Goal: Transaction & Acquisition: Subscribe to service/newsletter

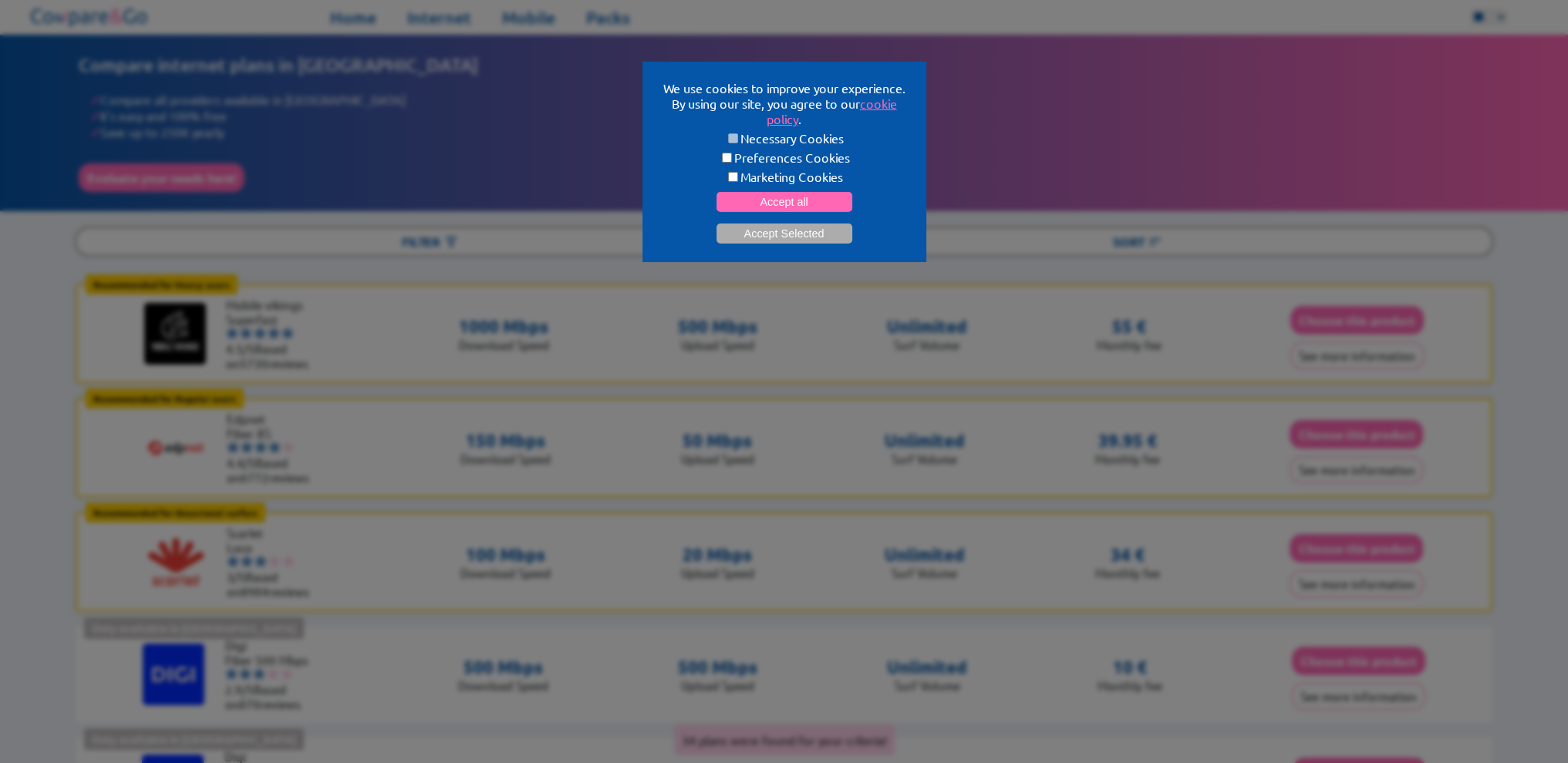
click at [796, 83] on p "We use cookies to improve your experience. By using our site, you agree to our …" at bounding box center [784, 103] width 247 height 46
click at [809, 192] on button "Accept all" at bounding box center [784, 202] width 135 height 20
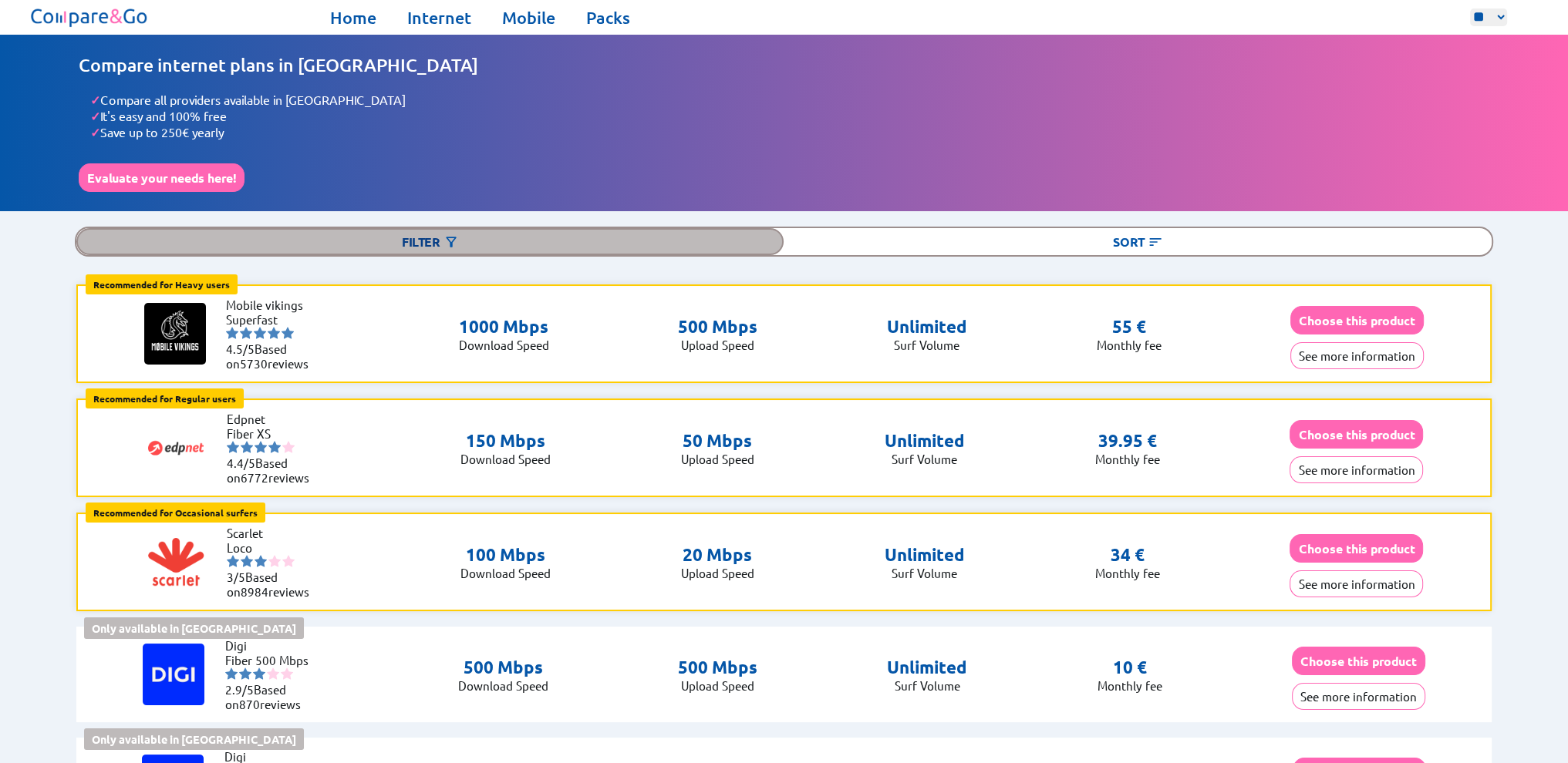
click at [471, 235] on div "Filter" at bounding box center [430, 241] width 708 height 27
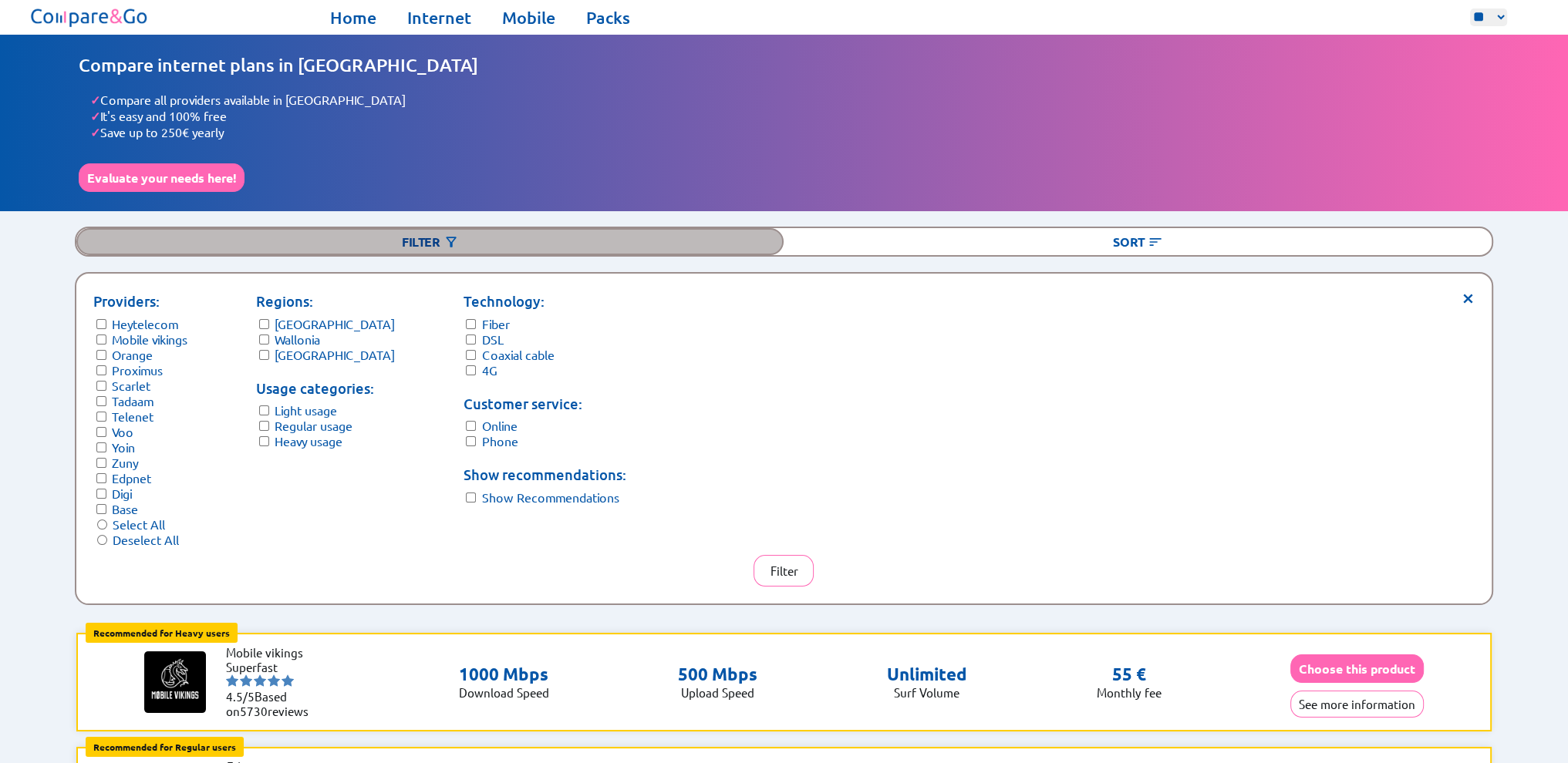
click at [471, 235] on div "Filter" at bounding box center [430, 241] width 708 height 27
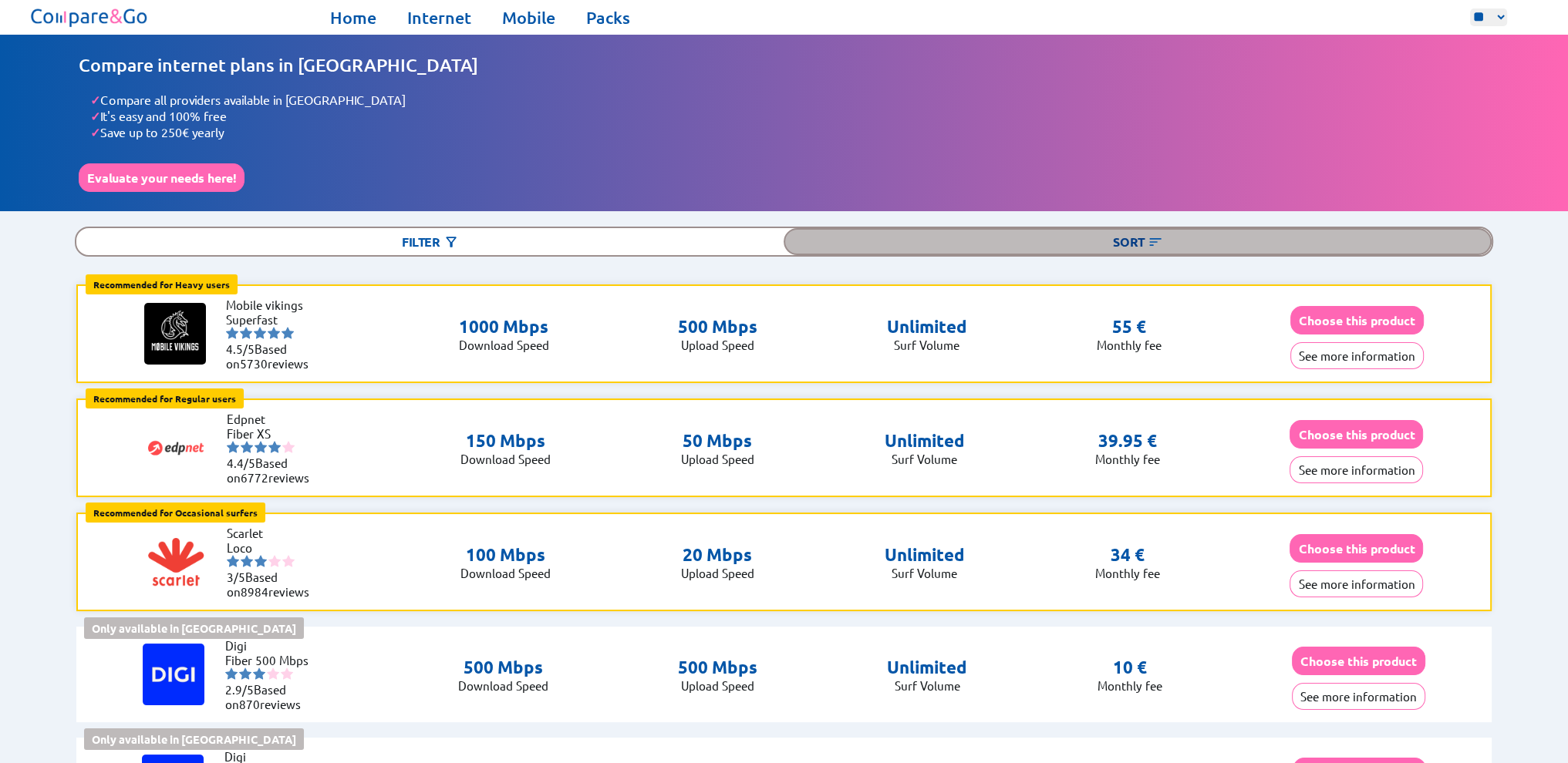
click at [1178, 245] on div "Sort" at bounding box center [1138, 241] width 708 height 27
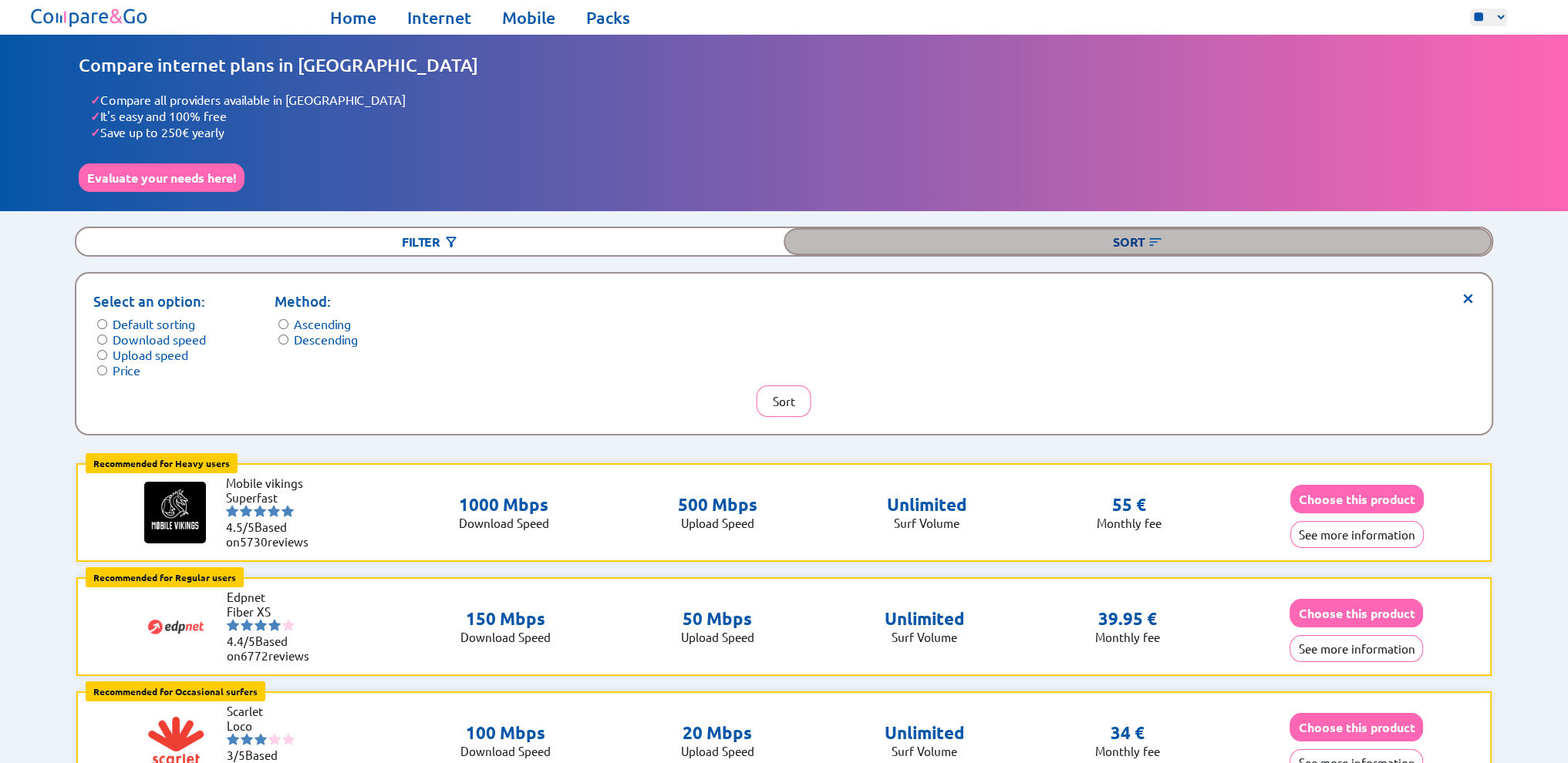
click at [1178, 245] on div "Sort" at bounding box center [1138, 241] width 708 height 27
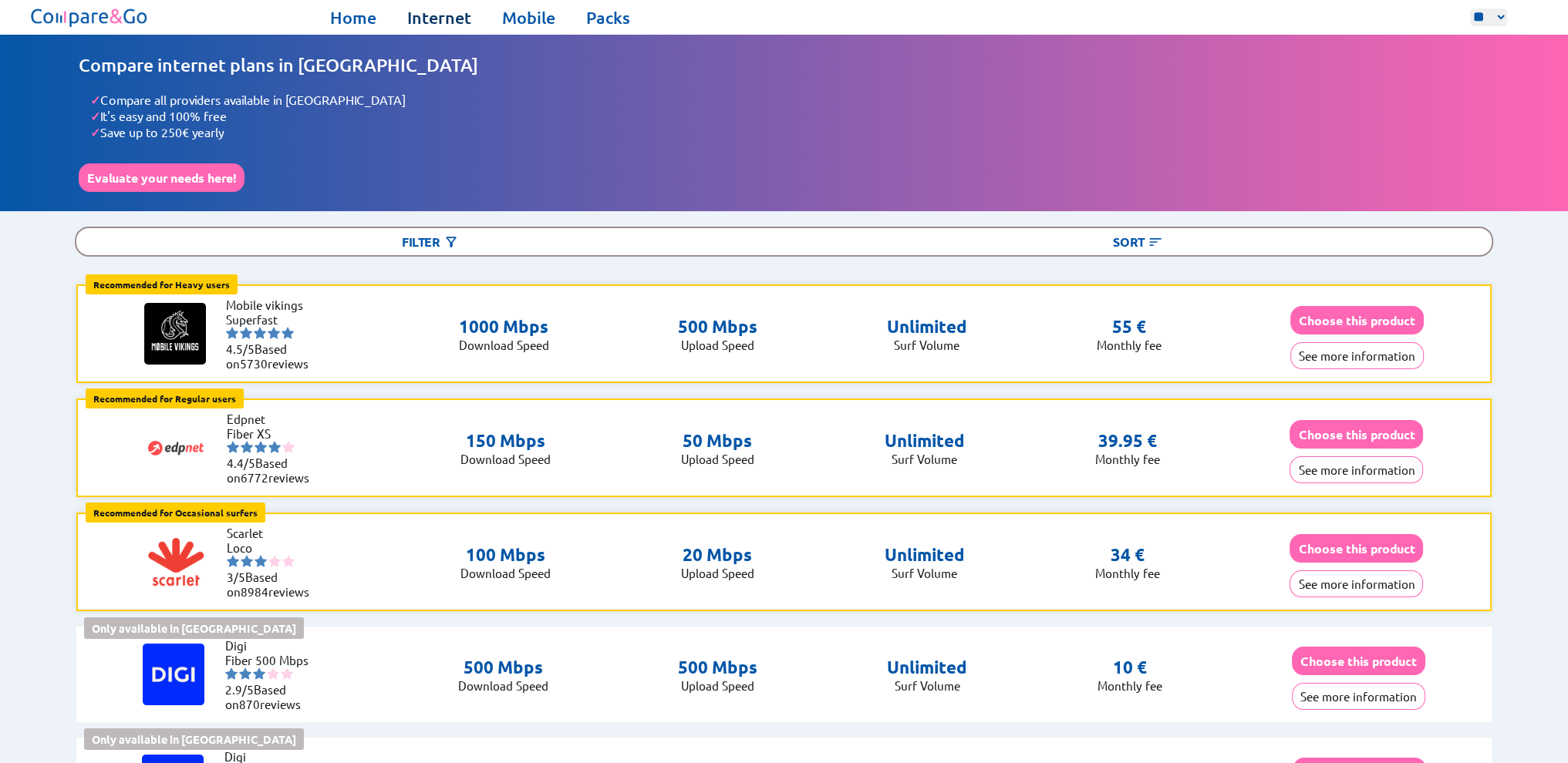
click at [427, 24] on link "Internet" at bounding box center [439, 17] width 64 height 21
click at [203, 177] on button "Evaluate your needs here!" at bounding box center [162, 177] width 166 height 29
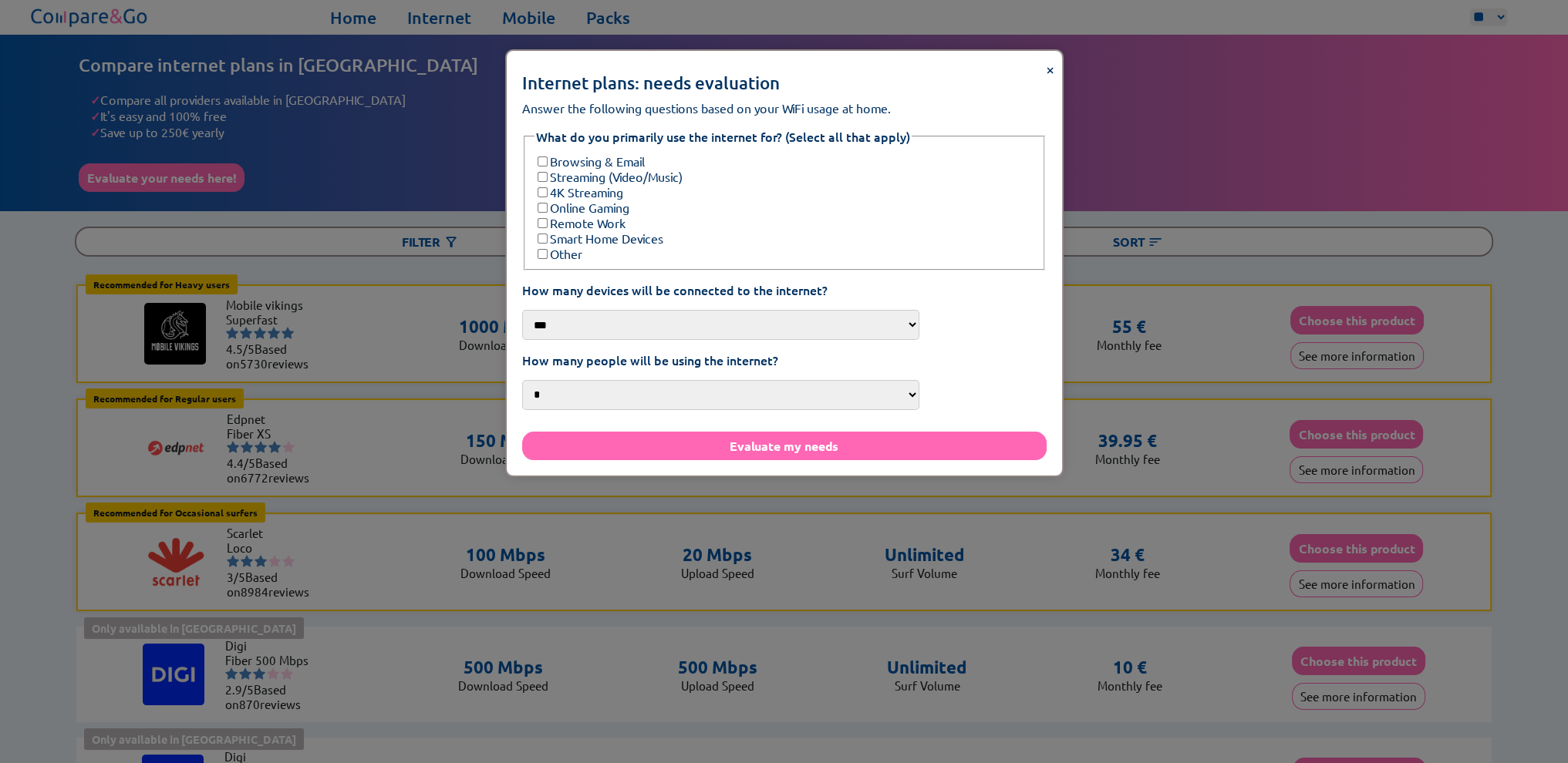
click at [658, 315] on select "*** *** **** ***" at bounding box center [721, 325] width 398 height 30
select select "***"
click at [585, 310] on select "*** *** **** ***" at bounding box center [721, 325] width 398 height 30
click at [679, 382] on select "* * * *** **" at bounding box center [721, 395] width 398 height 30
select select "*"
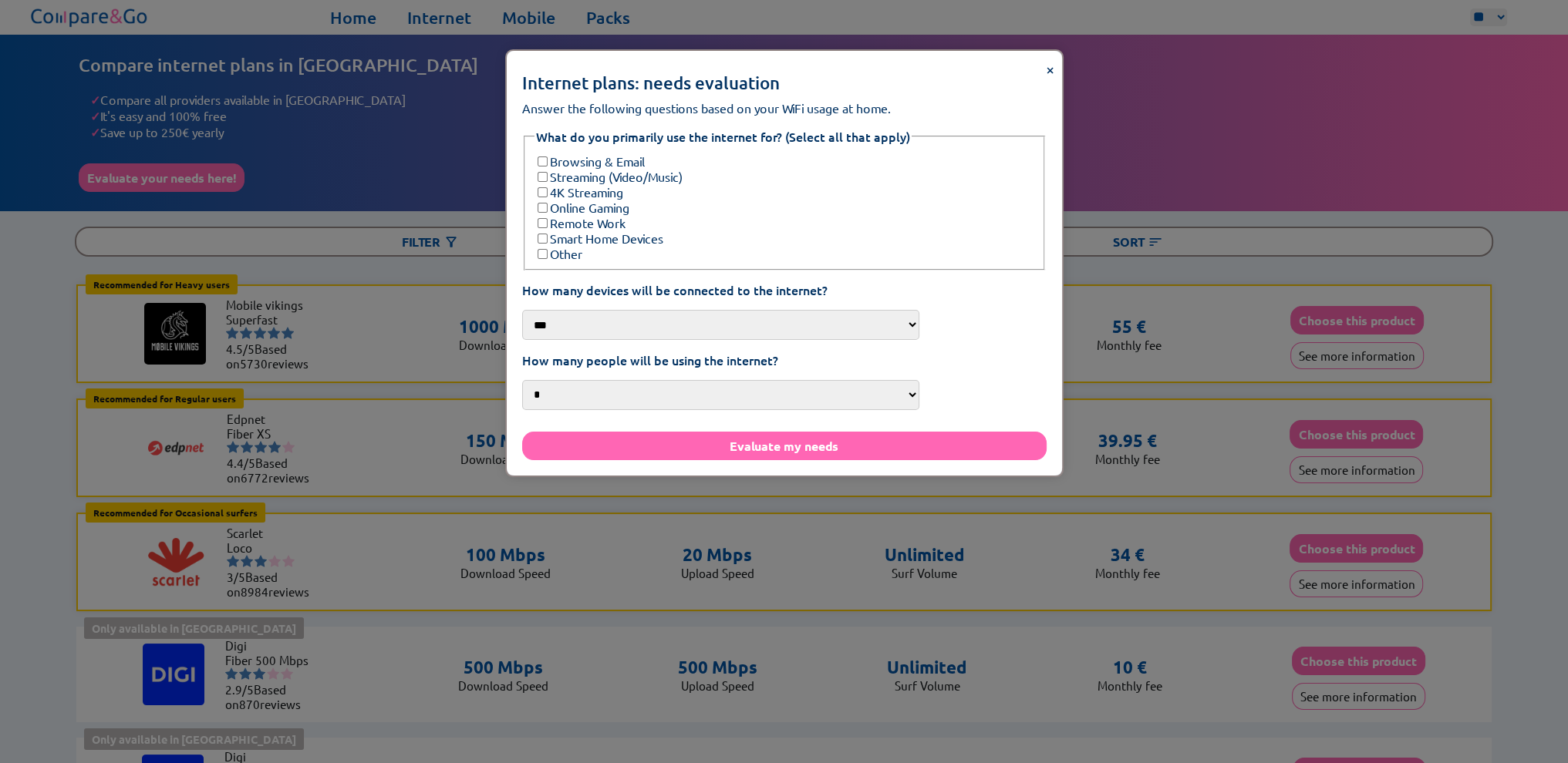
click at [585, 380] on select "* * * *** **" at bounding box center [721, 395] width 398 height 30
click at [623, 231] on label "Smart Home Devices" at bounding box center [598, 238] width 129 height 16
click at [626, 215] on label "Remote Work" at bounding box center [580, 222] width 91 height 16
click at [630, 203] on label "Online Gaming" at bounding box center [582, 207] width 95 height 16
click at [626, 169] on label "Streaming (Video/Music)" at bounding box center [608, 176] width 148 height 16
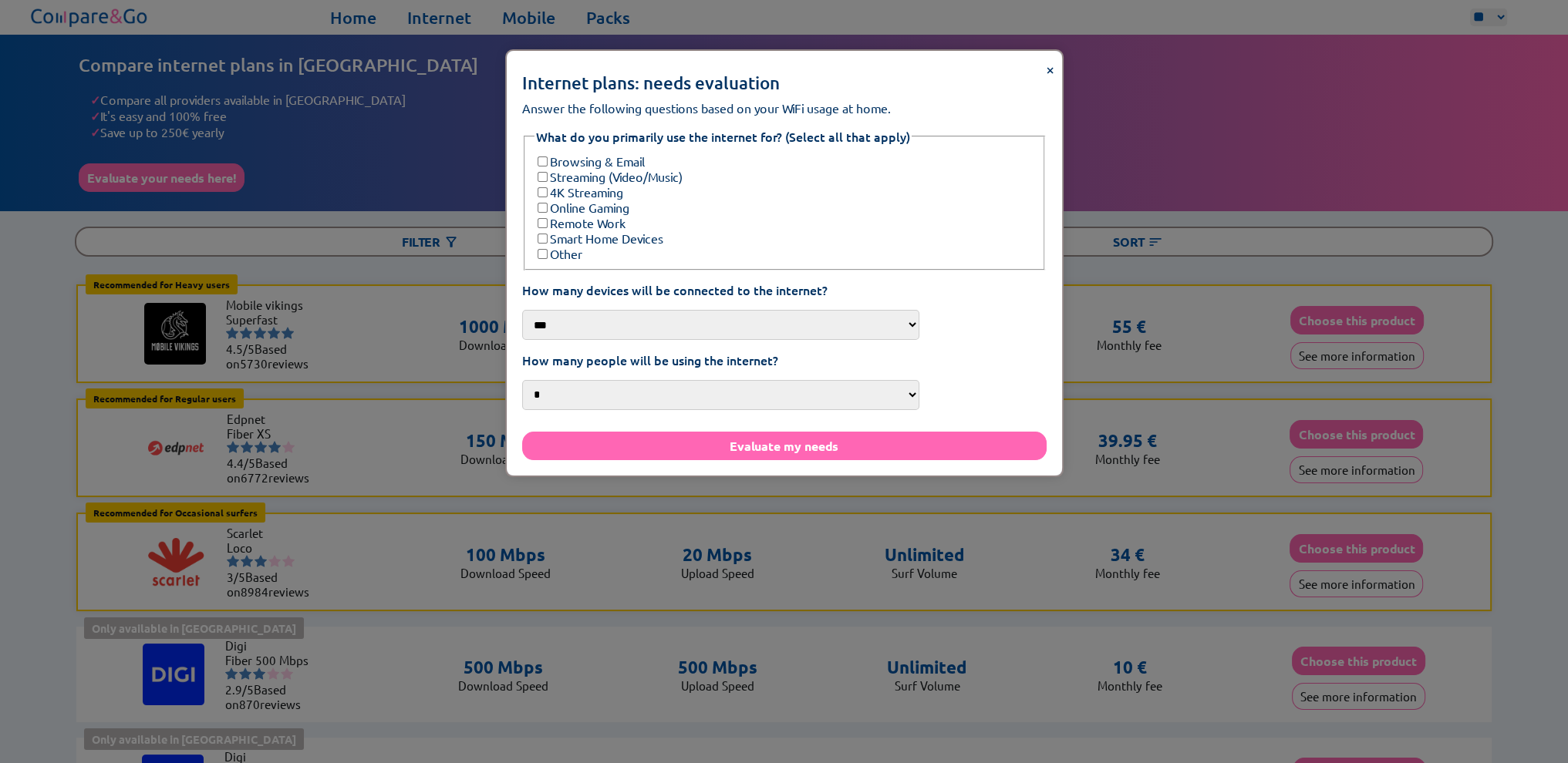
click at [627, 153] on label "Browsing & Email" at bounding box center [589, 161] width 110 height 16
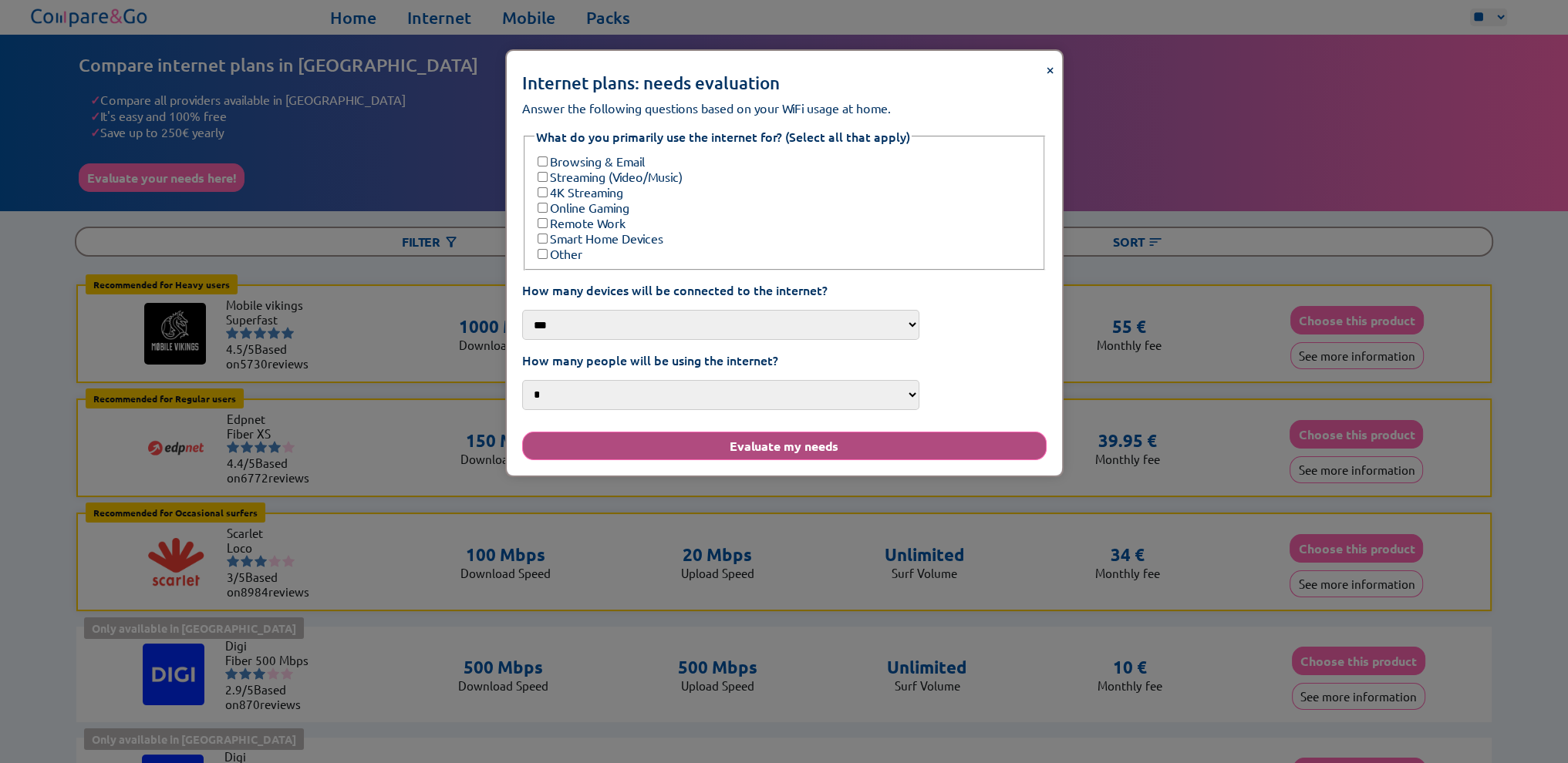
click at [736, 432] on button "Evaluate my needs" at bounding box center [784, 445] width 525 height 29
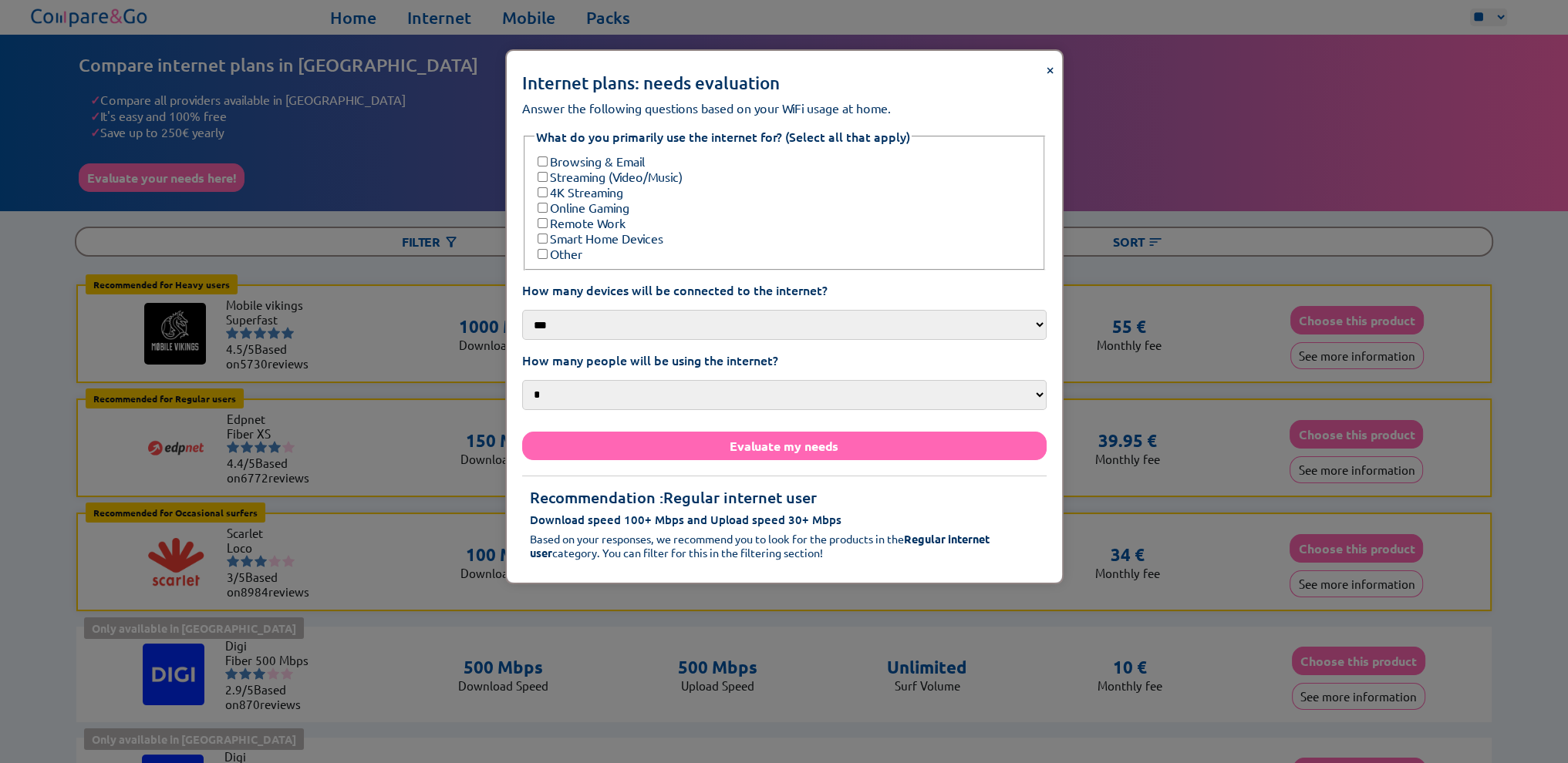
click at [565, 246] on label "Other" at bounding box center [558, 254] width 48 height 16
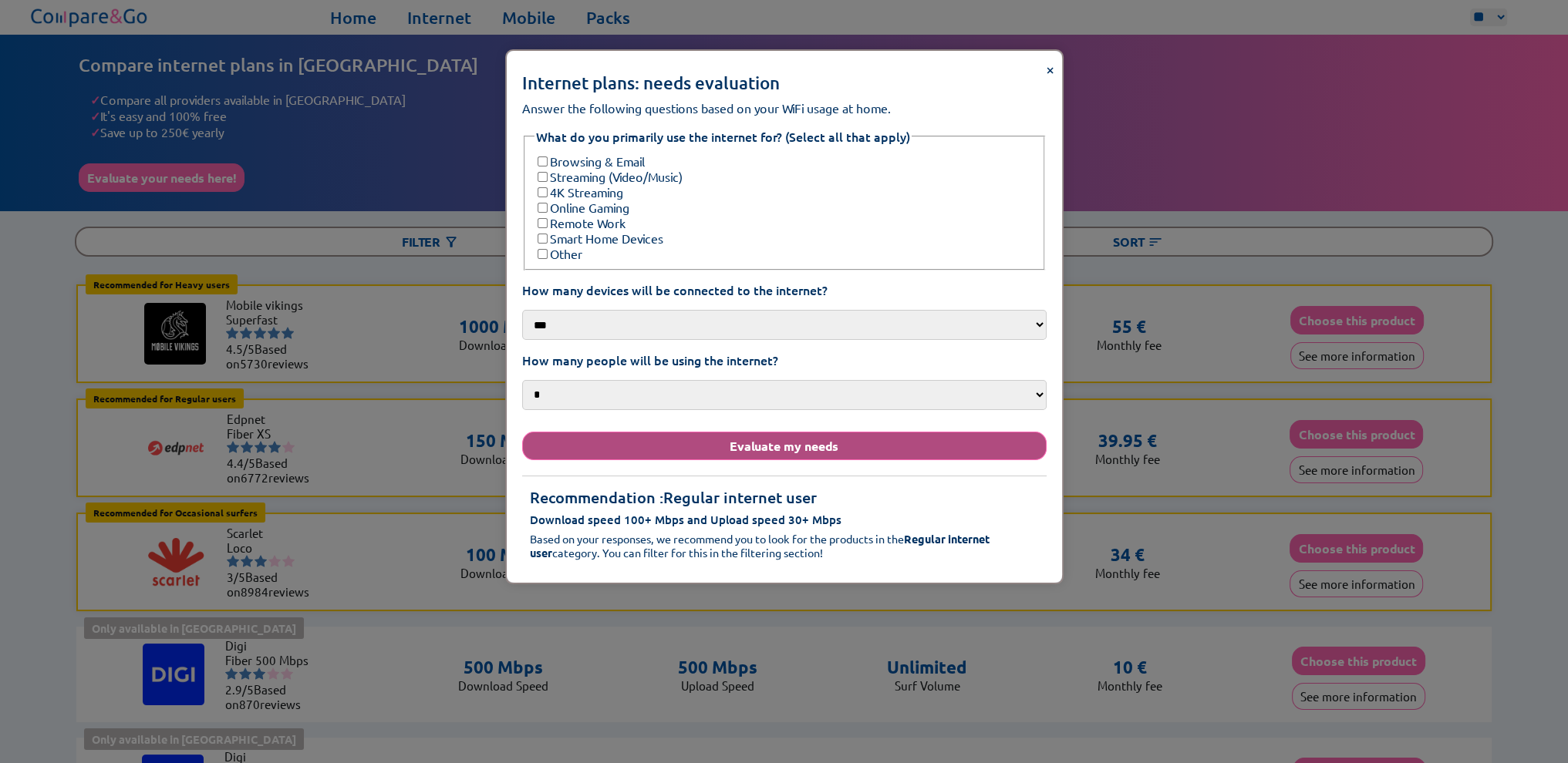
click at [754, 443] on button "Evaluate my needs" at bounding box center [784, 445] width 525 height 29
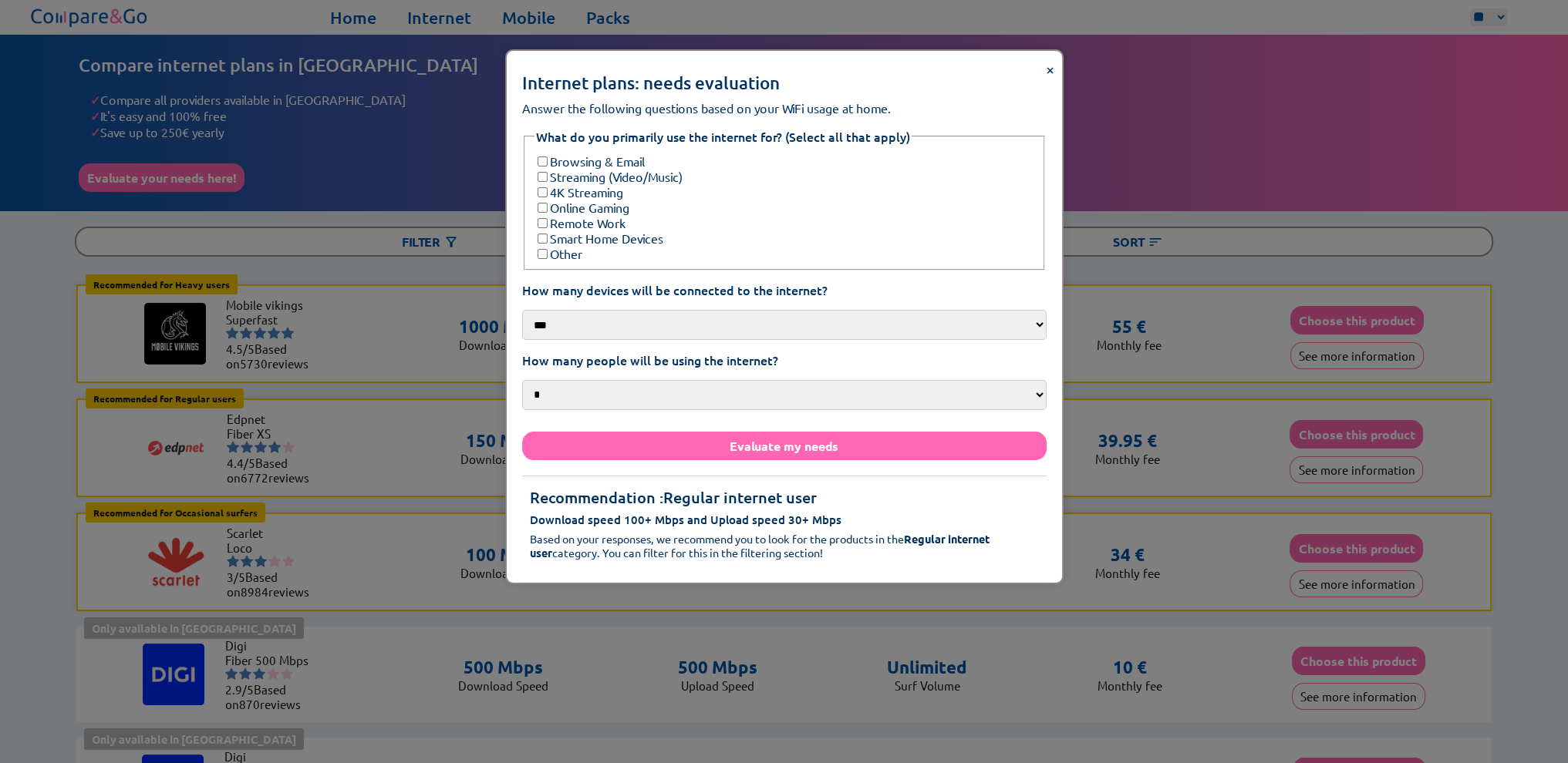
click at [1107, 445] on div "× Internet plans: needs evaluation Answer the following questions based on your…" at bounding box center [784, 382] width 1568 height 763
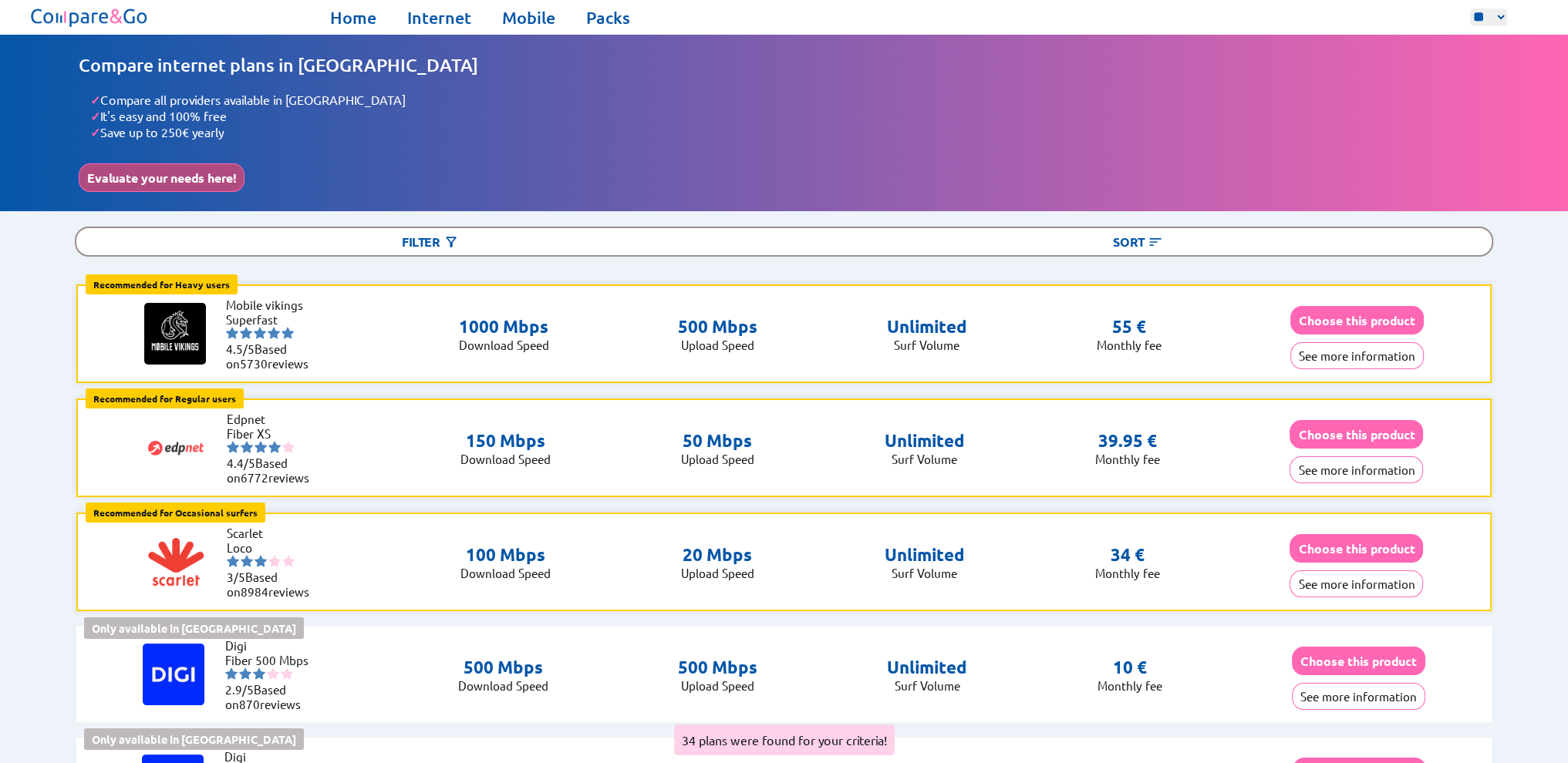
click at [196, 164] on button "Evaluate your needs here!" at bounding box center [162, 177] width 166 height 29
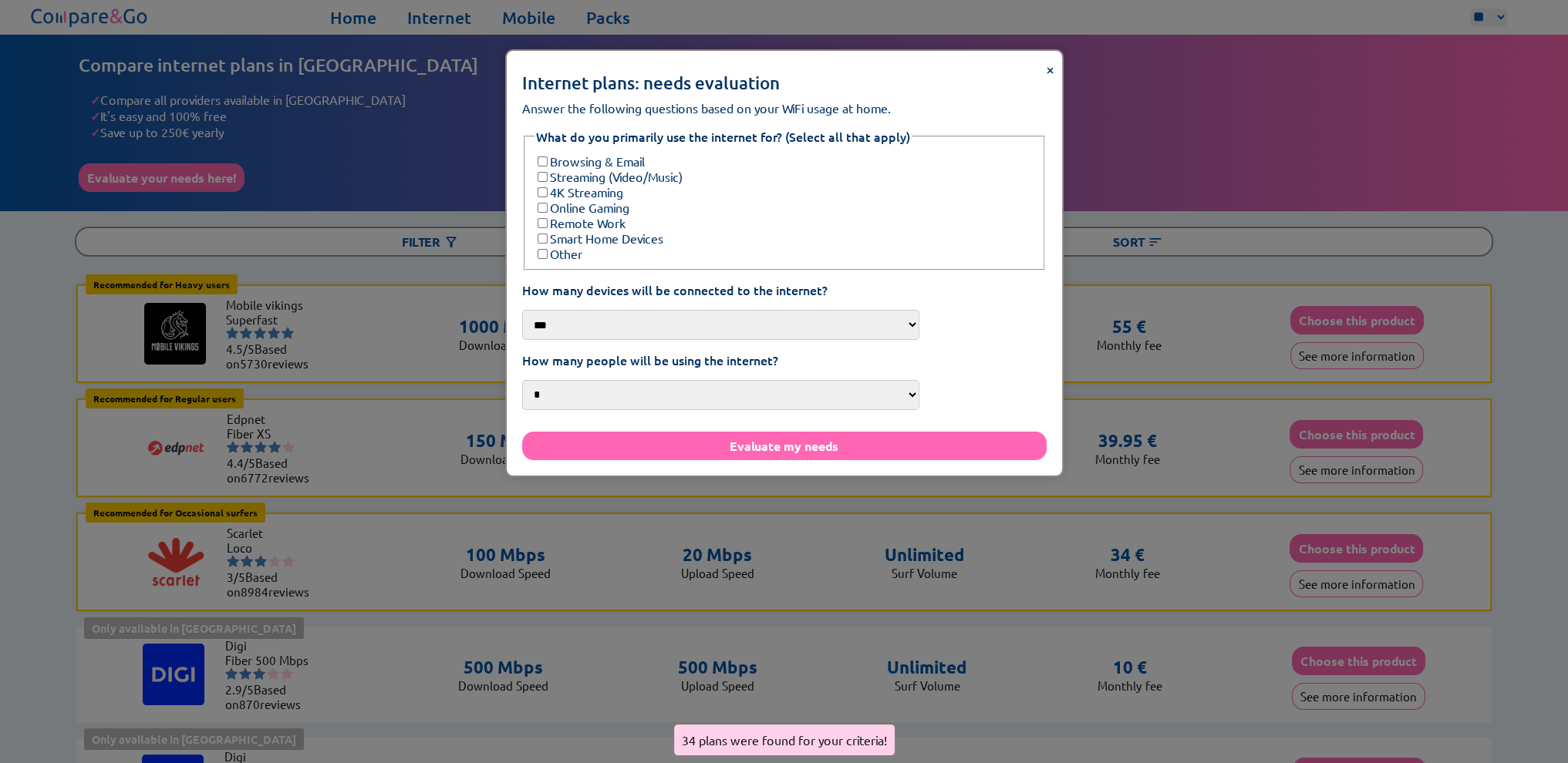
click at [314, 124] on div "× Internet plans: needs evaluation Answer the following questions based on your…" at bounding box center [784, 382] width 1568 height 763
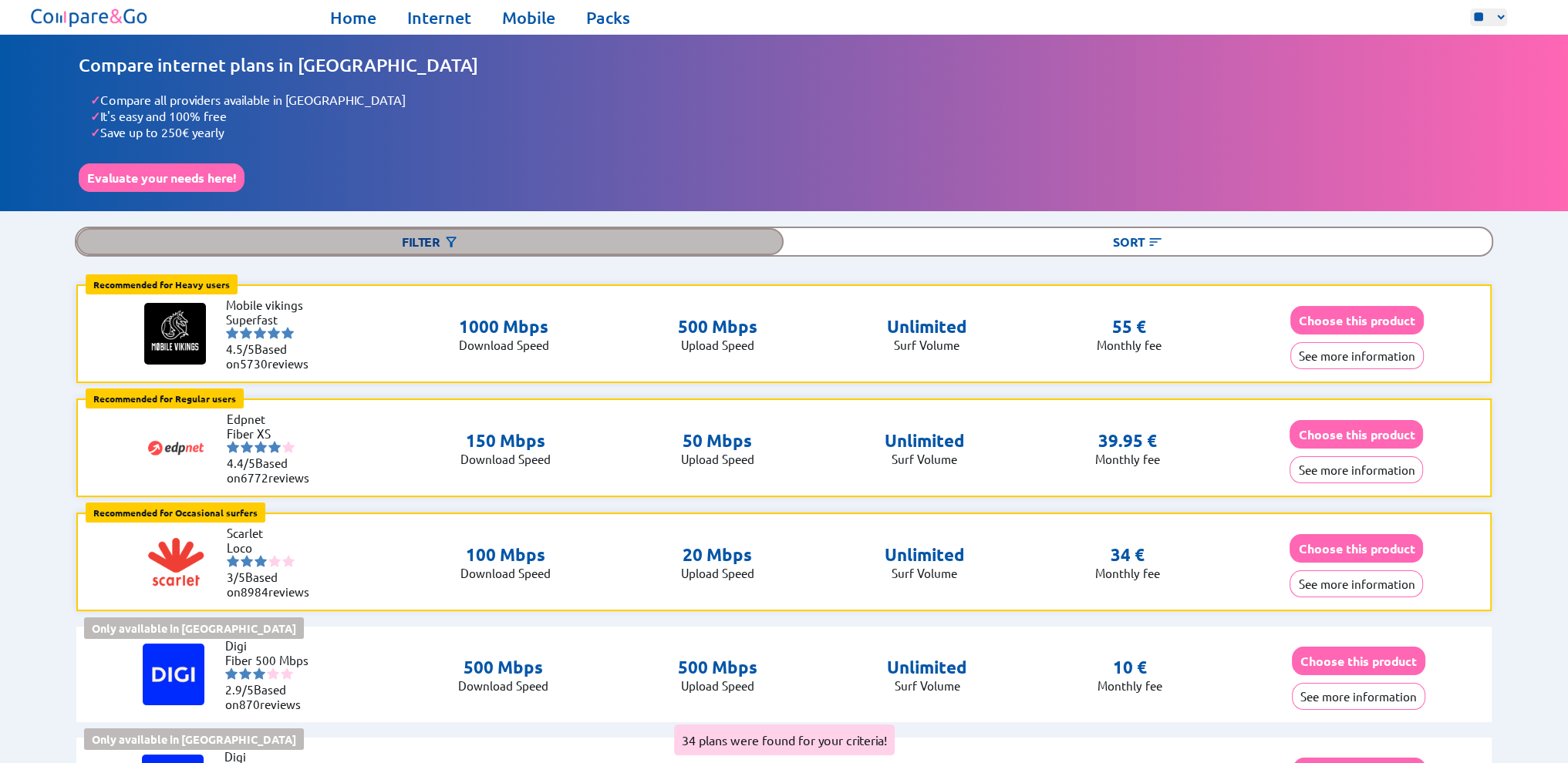
click at [488, 238] on div "Filter" at bounding box center [430, 241] width 708 height 27
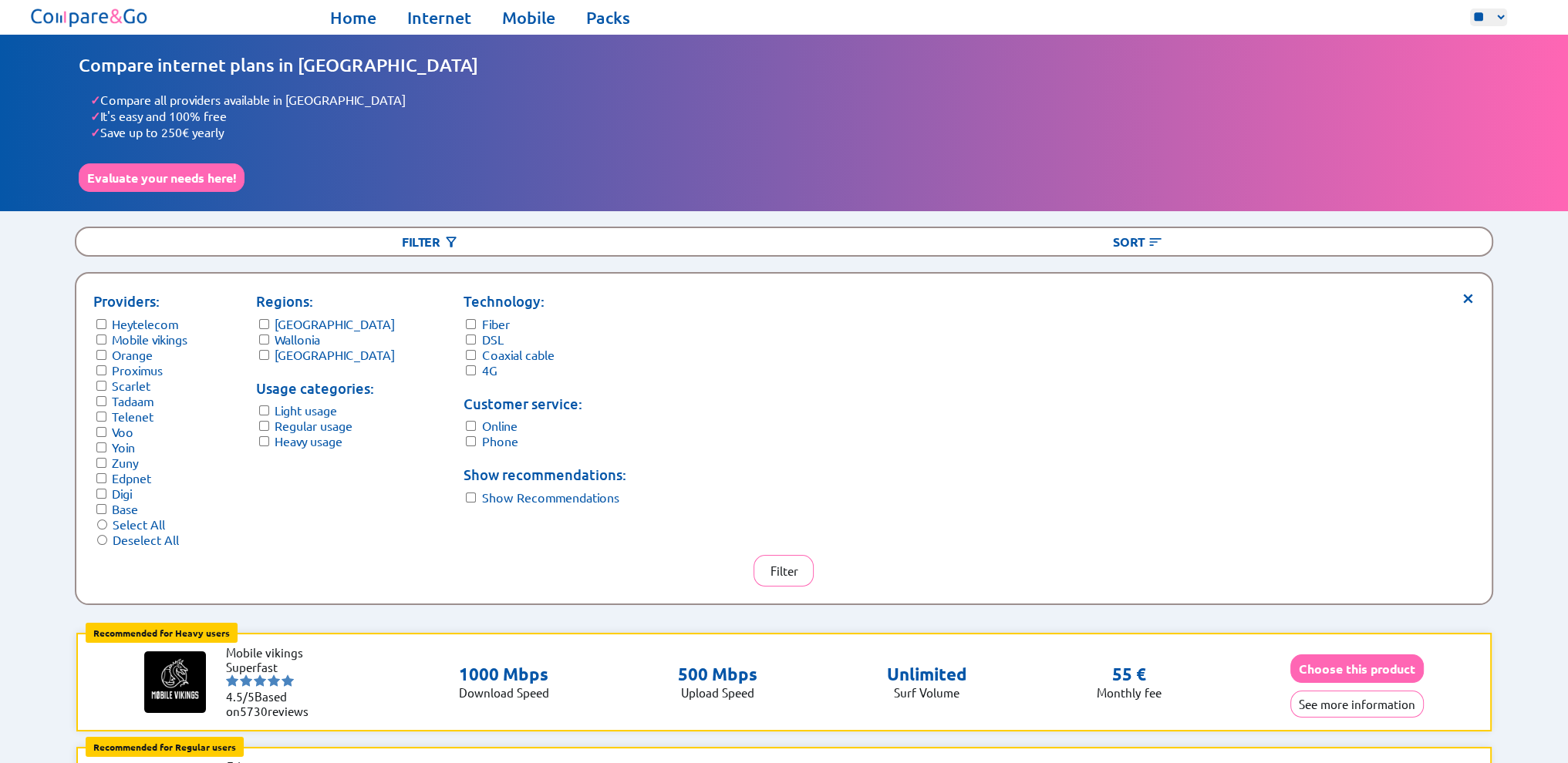
click at [172, 336] on label "Mobile vikings" at bounding box center [149, 339] width 76 height 16
click at [142, 364] on label "Proximus" at bounding box center [137, 370] width 51 height 16
click at [138, 377] on label "Scarlet" at bounding box center [131, 385] width 39 height 16
click at [140, 399] on label "Tadaam" at bounding box center [132, 400] width 42 height 16
click at [121, 440] on label "Yoin" at bounding box center [123, 447] width 23 height 16
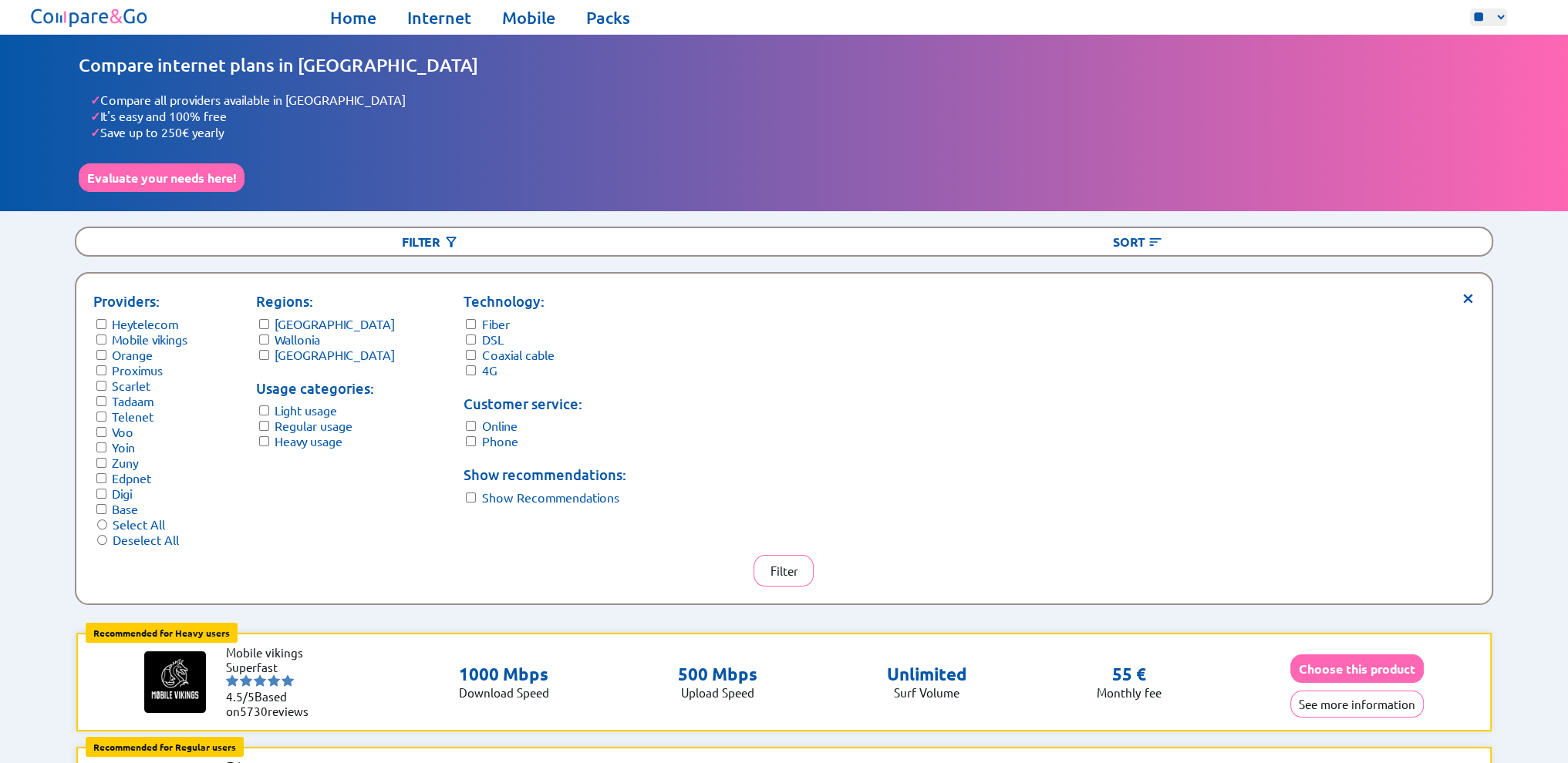
click at [121, 427] on label "Voo" at bounding box center [122, 432] width 21 height 16
click at [130, 457] on label "Zuny" at bounding box center [125, 462] width 26 height 16
click at [133, 475] on label "Edpnet" at bounding box center [131, 477] width 39 height 16
click at [126, 494] on label "Digi" at bounding box center [121, 493] width 20 height 16
click at [298, 340] on form "Regions: Flanders Wallonia Brussels" at bounding box center [325, 326] width 139 height 71
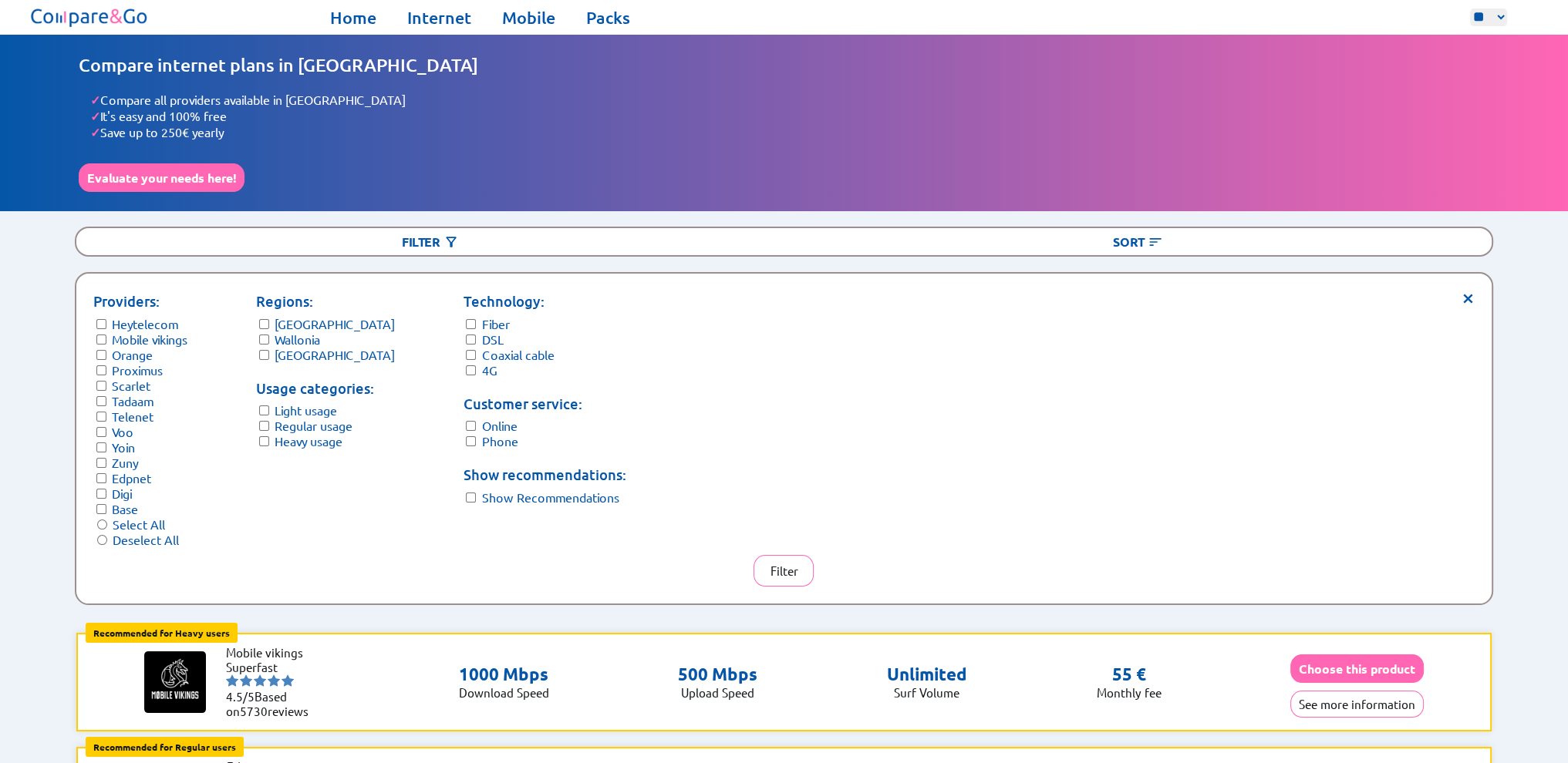
click at [294, 355] on label "[GEOGRAPHIC_DATA]" at bounding box center [334, 354] width 121 height 16
click at [284, 337] on label "Wallonia" at bounding box center [296, 339] width 45 height 16
click at [290, 404] on label "Light usage" at bounding box center [305, 409] width 62 height 16
click at [788, 572] on button "Filter" at bounding box center [783, 570] width 60 height 32
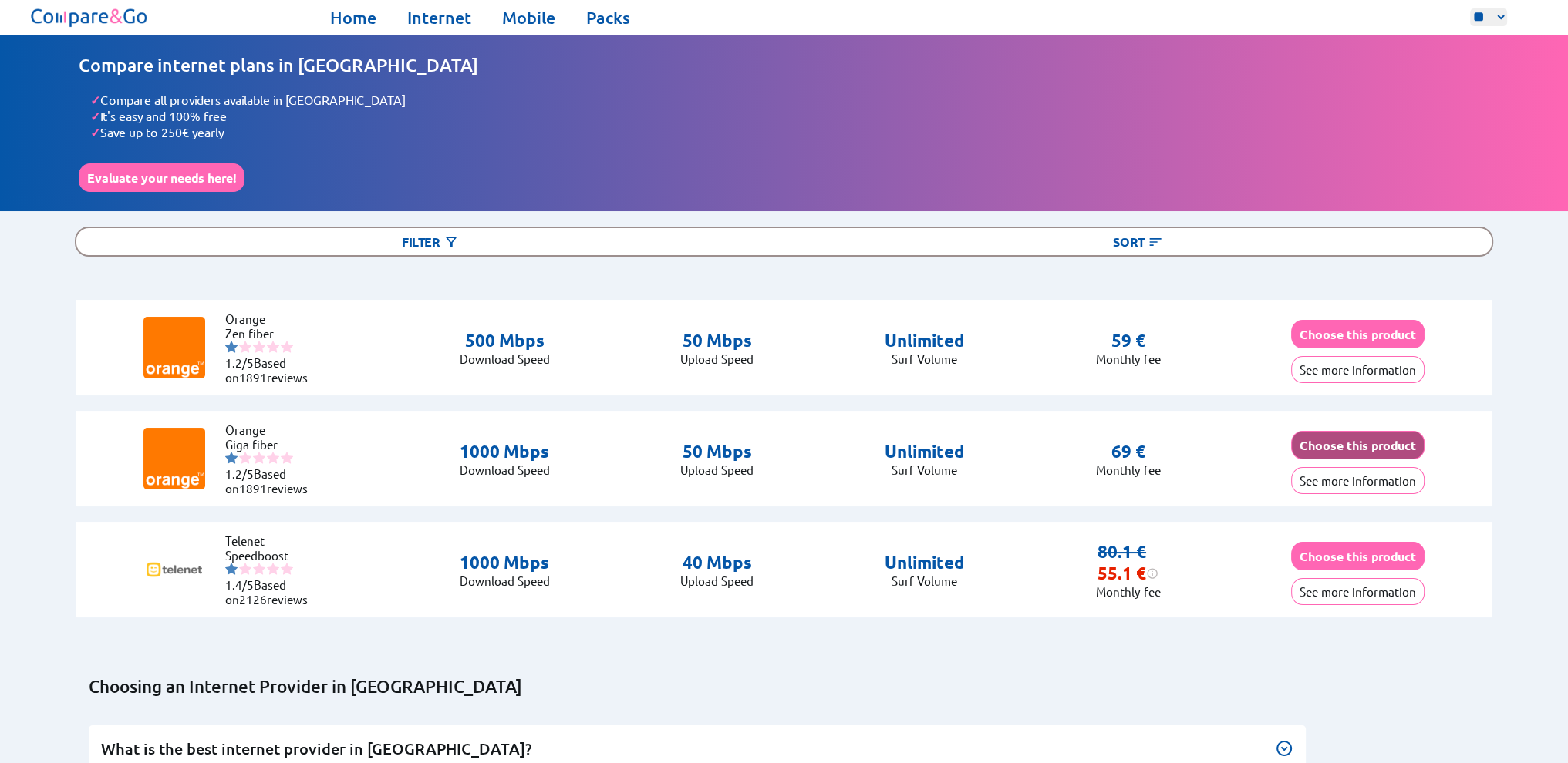
click at [1368, 449] on button "Choose this product" at bounding box center [1358, 445] width 134 height 29
